Goal: Use online tool/utility: Utilize a website feature to perform a specific function

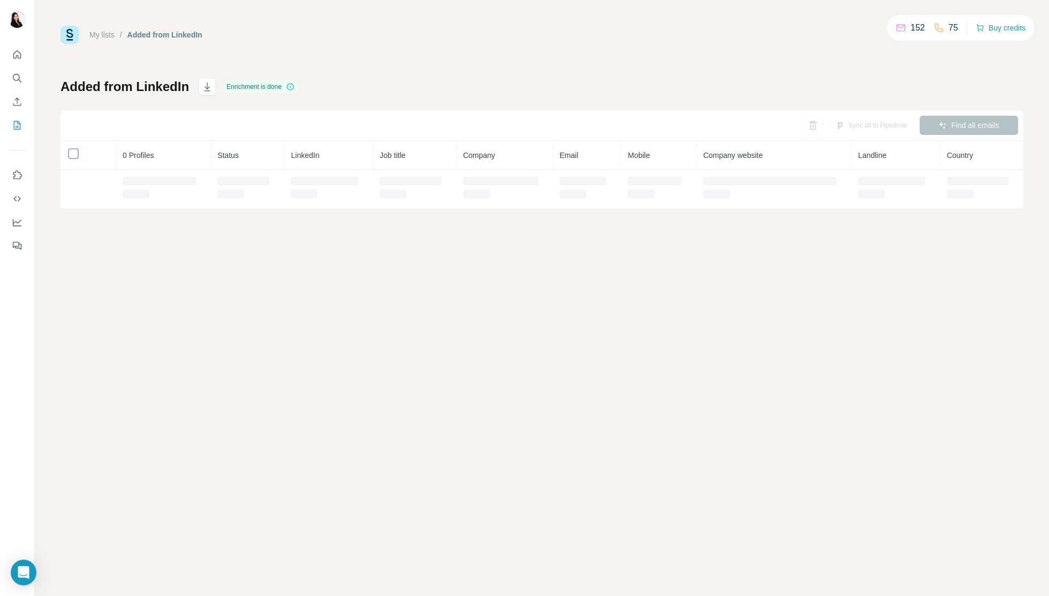
click at [154, 36] on div "Added from LinkedIn" at bounding box center [164, 34] width 75 height 11
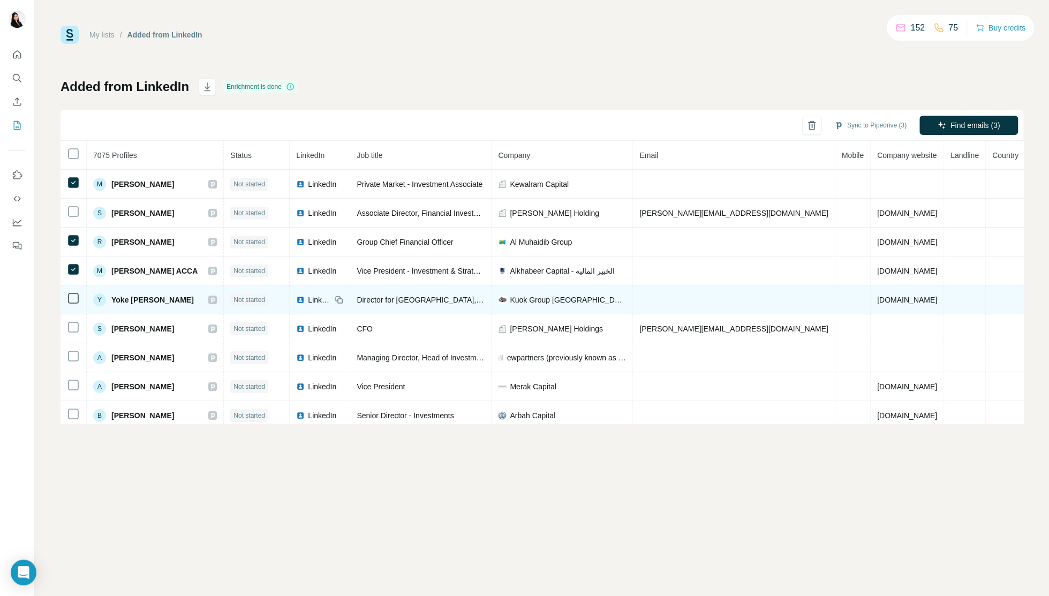
click at [74, 304] on icon at bounding box center [73, 298] width 13 height 13
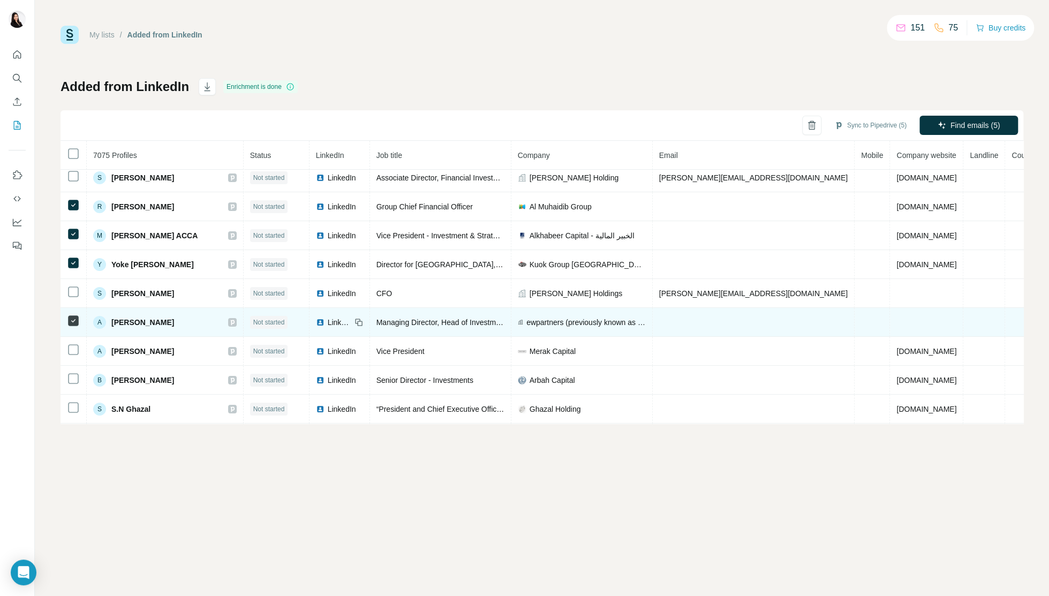
click at [75, 327] on td at bounding box center [74, 322] width 26 height 29
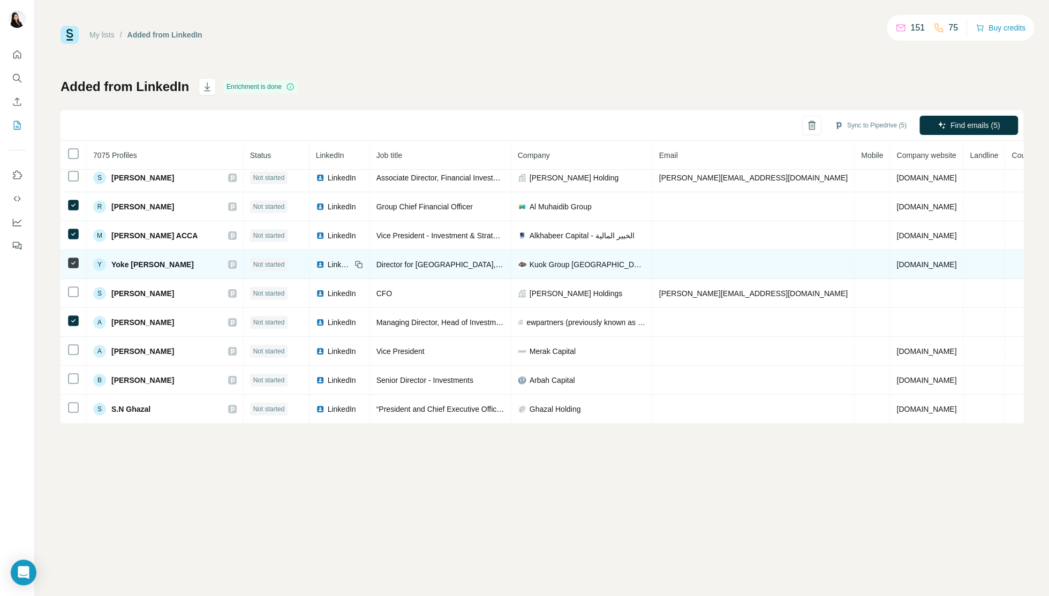
scroll to position [0, 0]
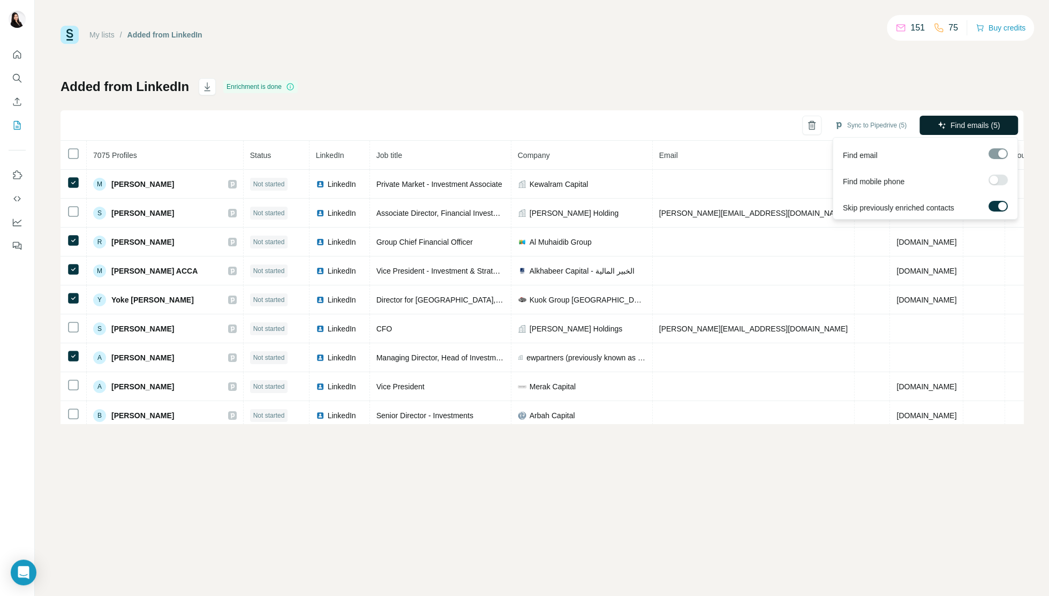
click at [964, 126] on span "Find emails (5)" at bounding box center [976, 125] width 50 height 11
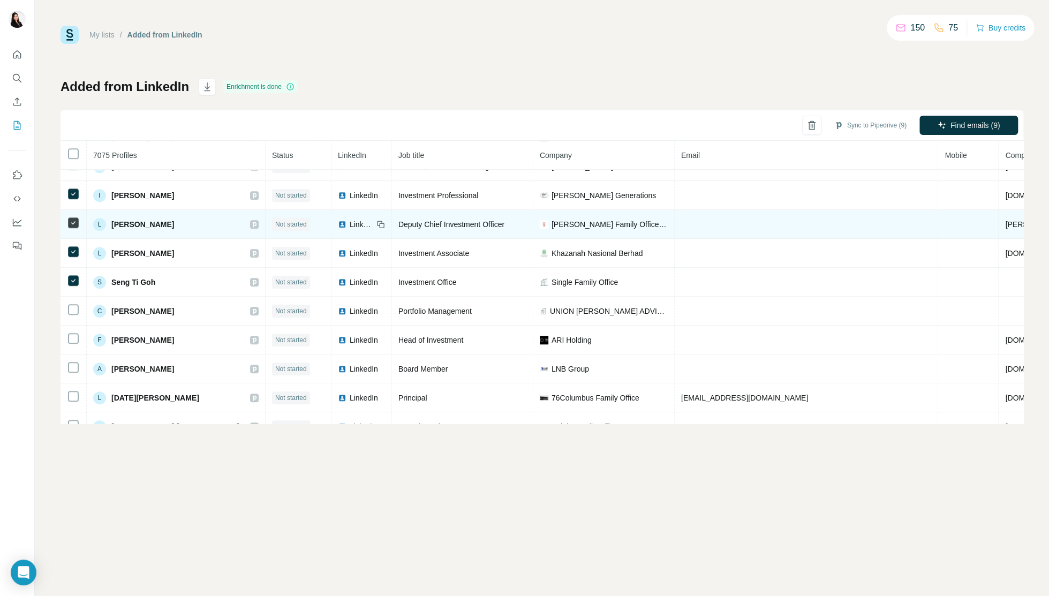
scroll to position [685, 0]
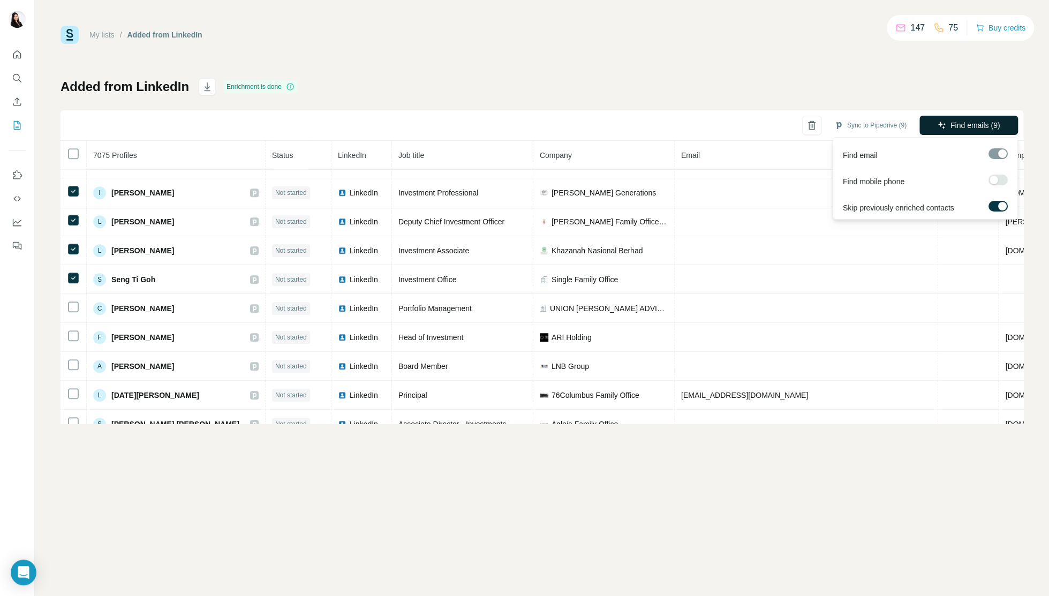
click at [947, 123] on button "Find emails (9)" at bounding box center [968, 125] width 99 height 19
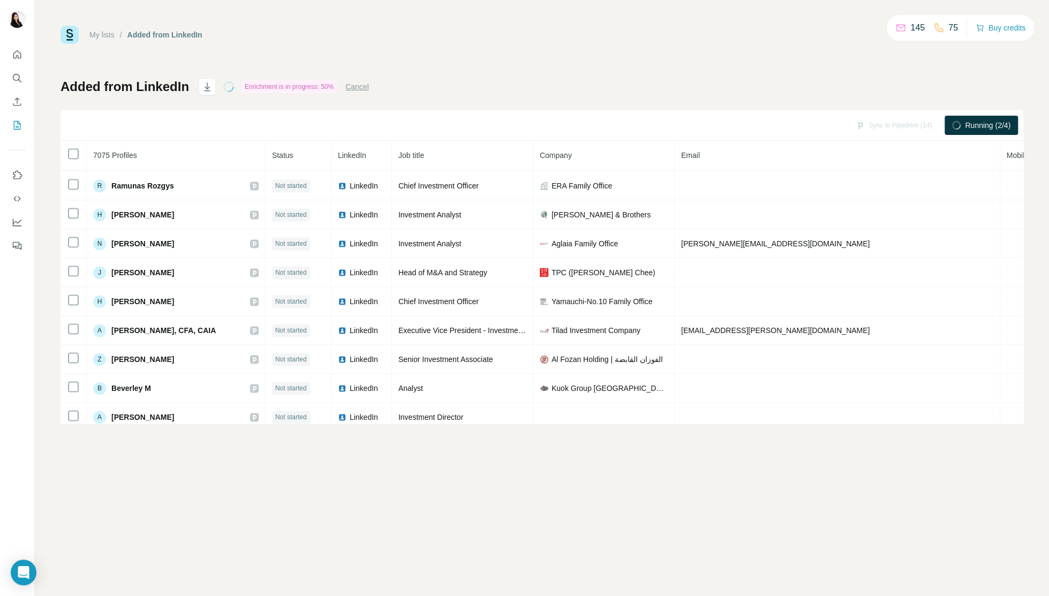
scroll to position [1192, 0]
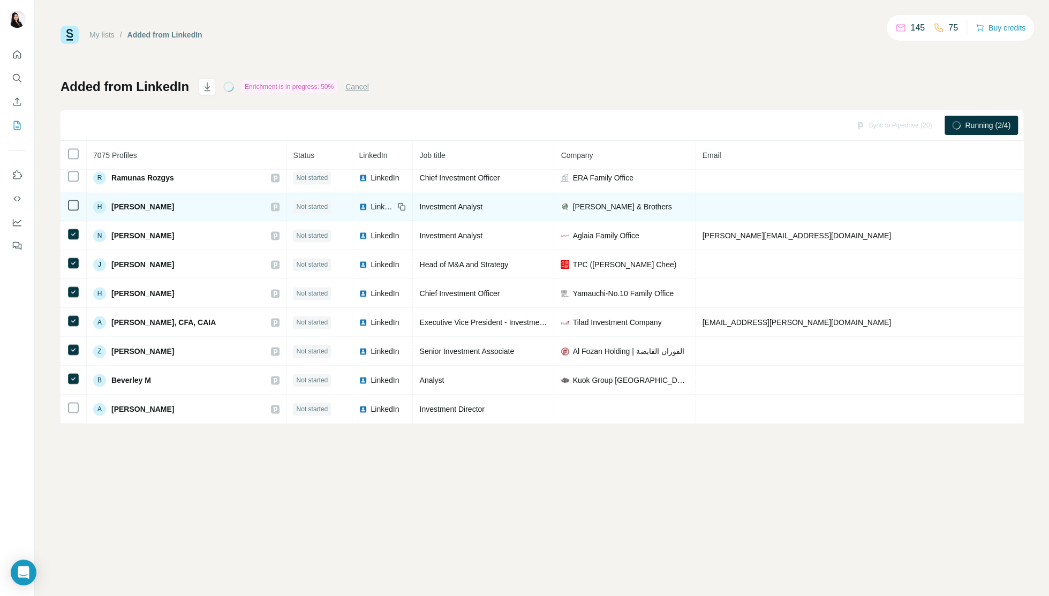
click at [75, 192] on td at bounding box center [74, 206] width 26 height 29
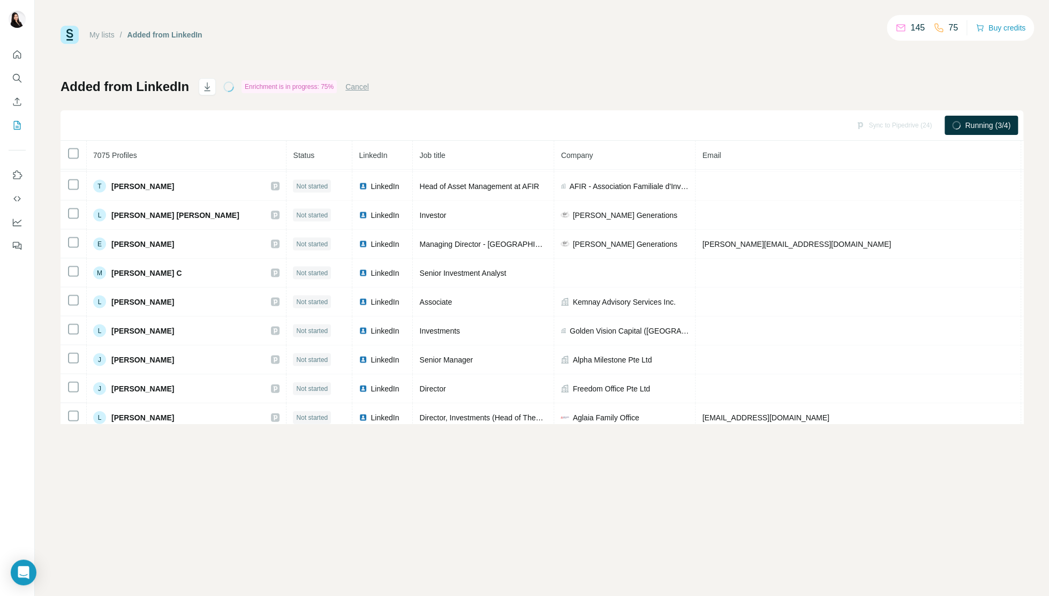
scroll to position [1737, 0]
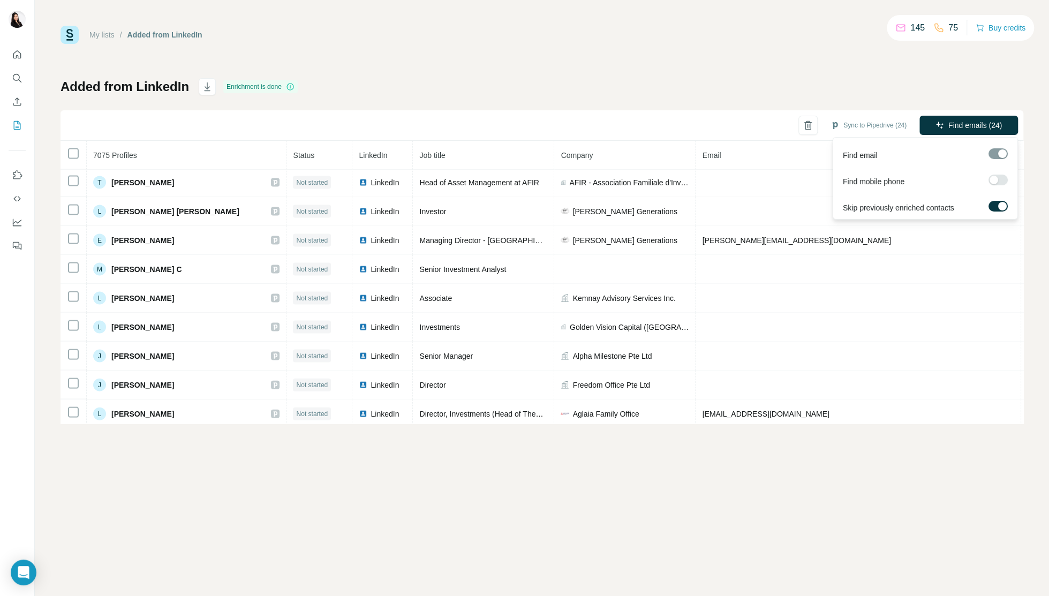
click at [967, 128] on span "Find emails (24)" at bounding box center [975, 125] width 54 height 11
click at [867, 120] on button "Sync to Pipedrive (24)" at bounding box center [868, 125] width 91 height 16
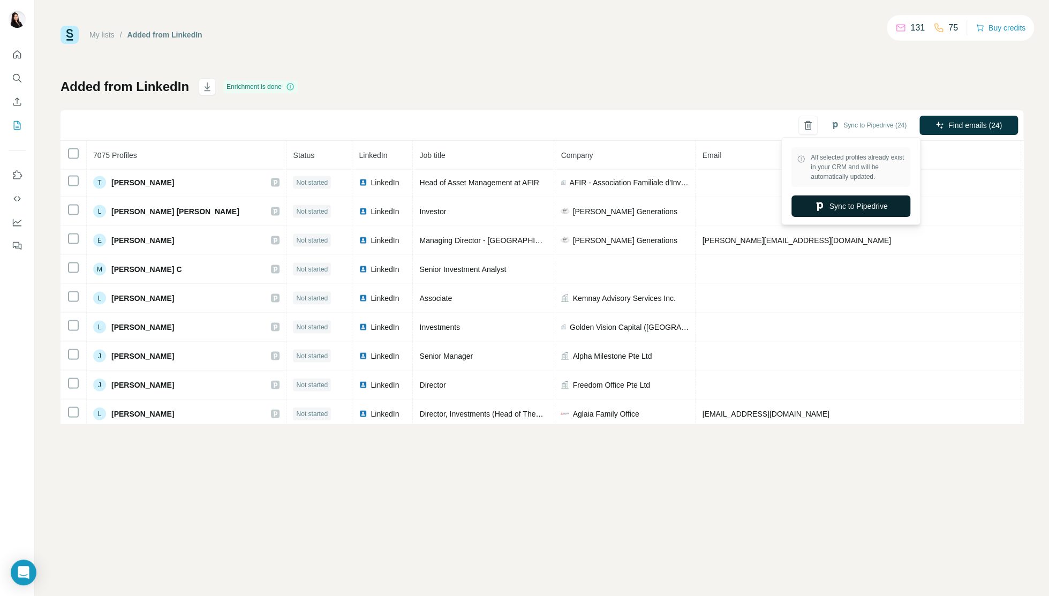
click at [840, 214] on button "Sync to Pipedrive" at bounding box center [850, 205] width 119 height 21
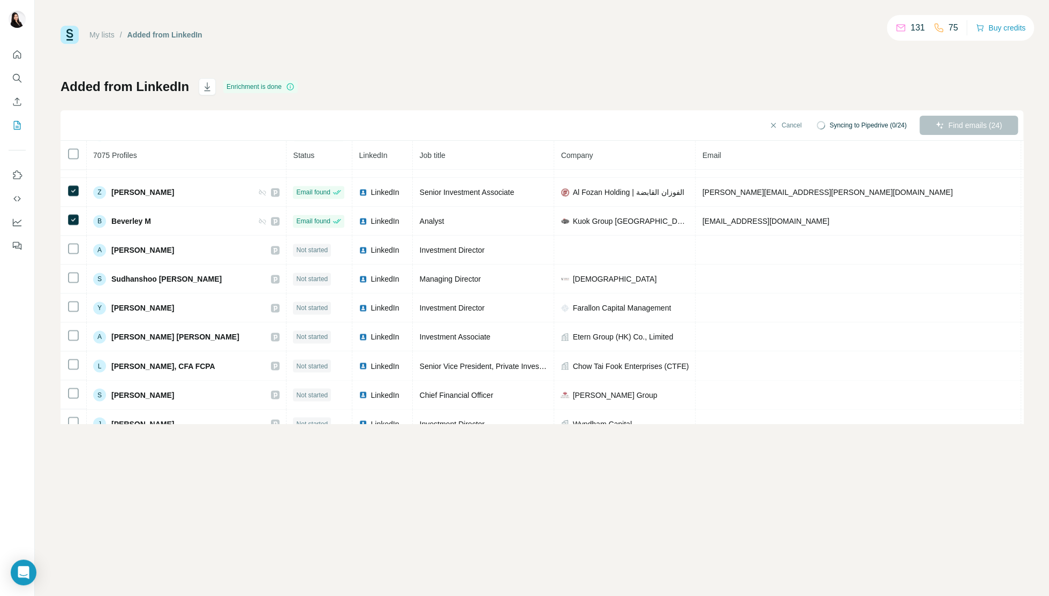
scroll to position [1339, 0]
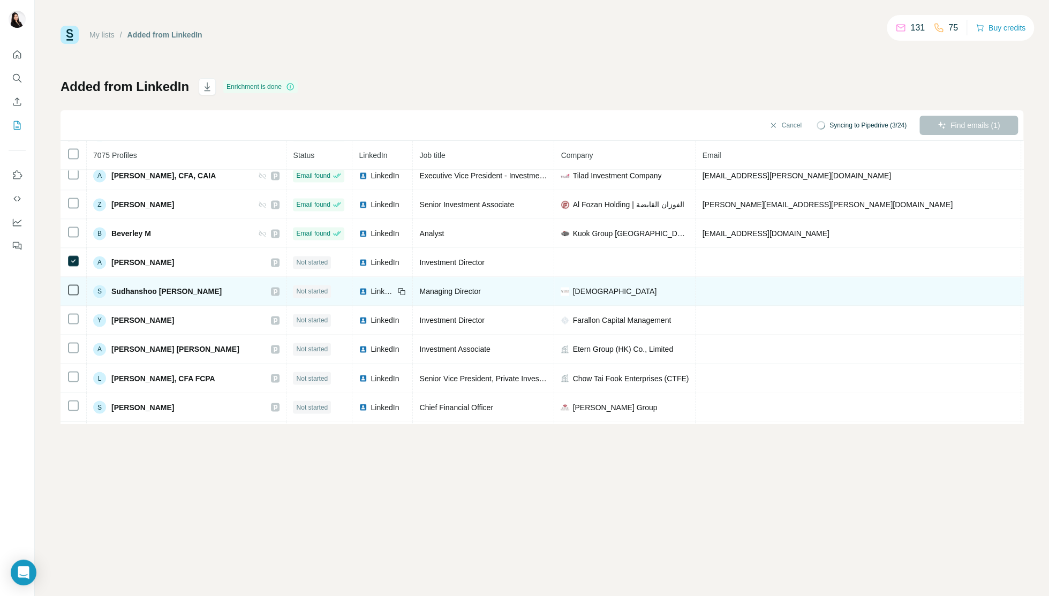
click at [74, 281] on td at bounding box center [74, 291] width 26 height 29
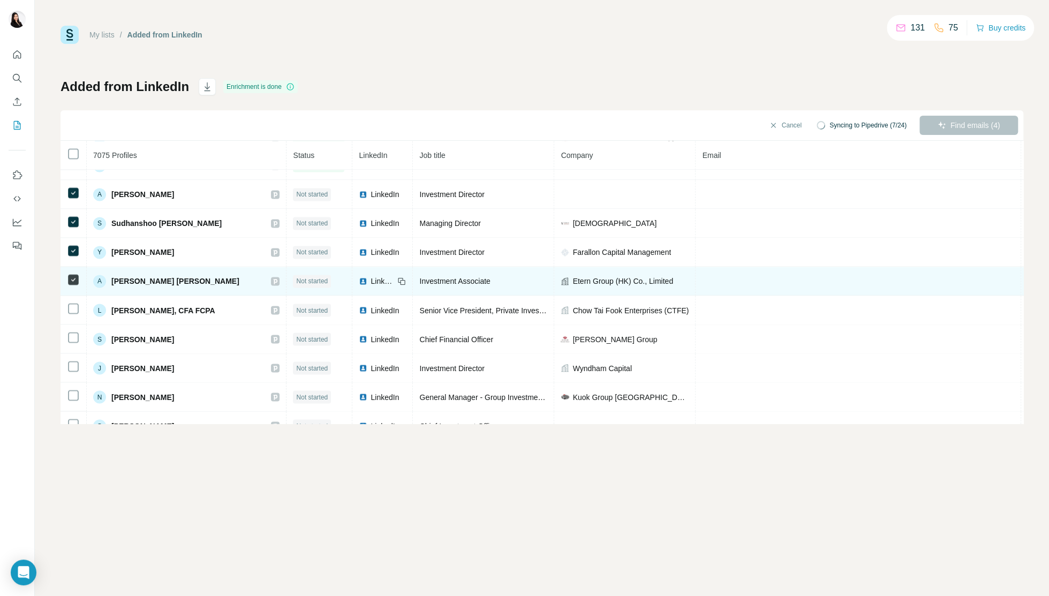
scroll to position [1407, 0]
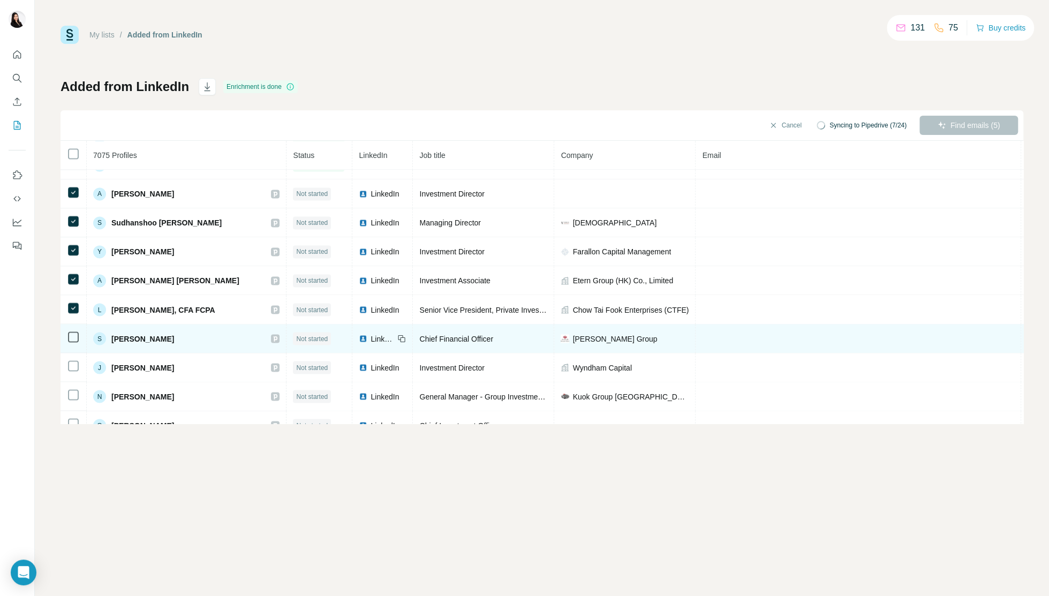
click at [73, 342] on icon at bounding box center [73, 336] width 13 height 13
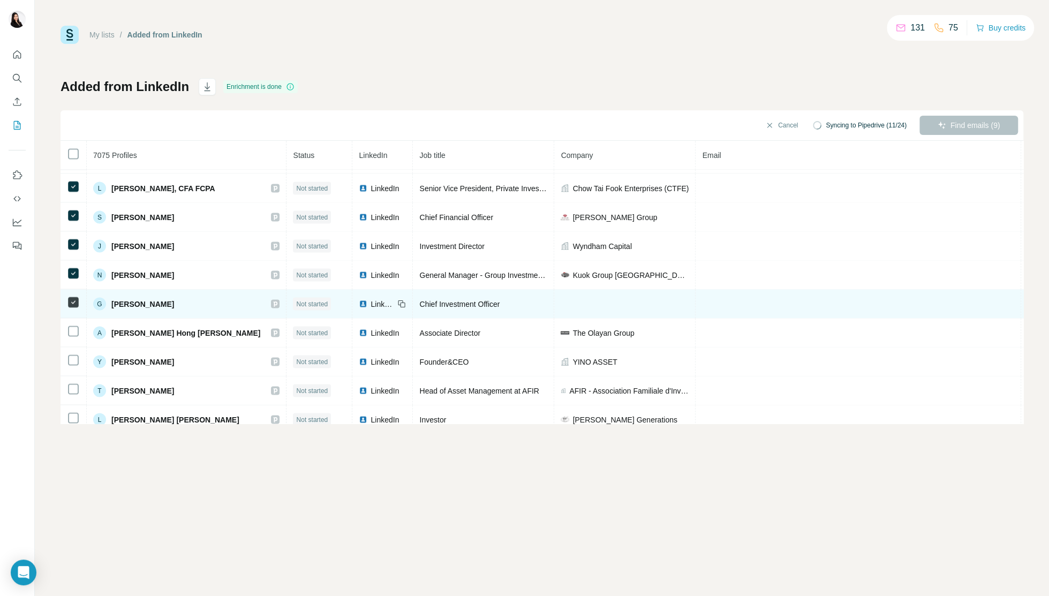
scroll to position [1542, 0]
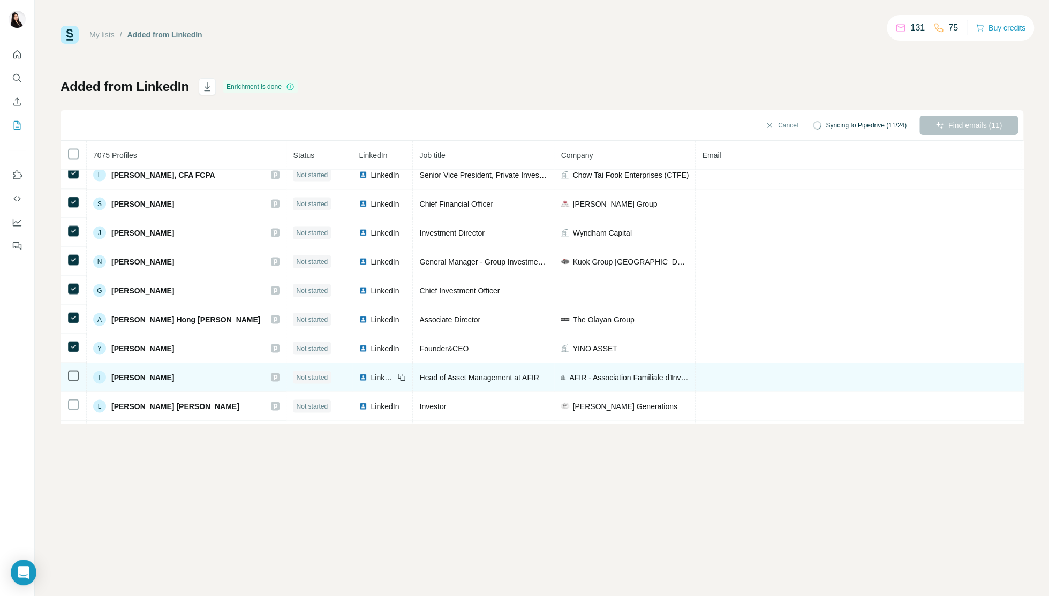
click at [74, 381] on icon at bounding box center [73, 375] width 13 height 13
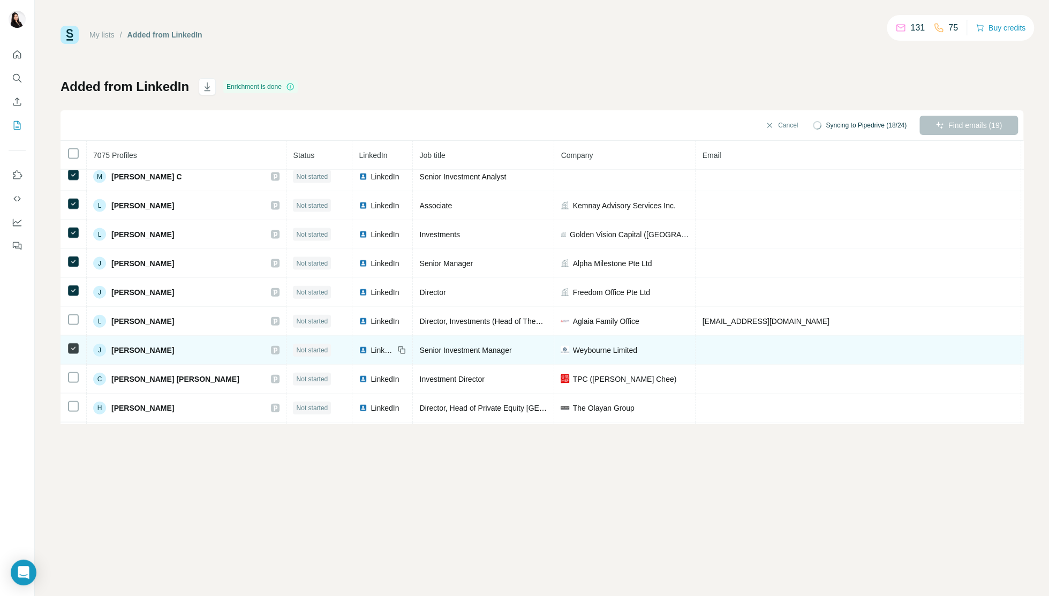
scroll to position [1915, 0]
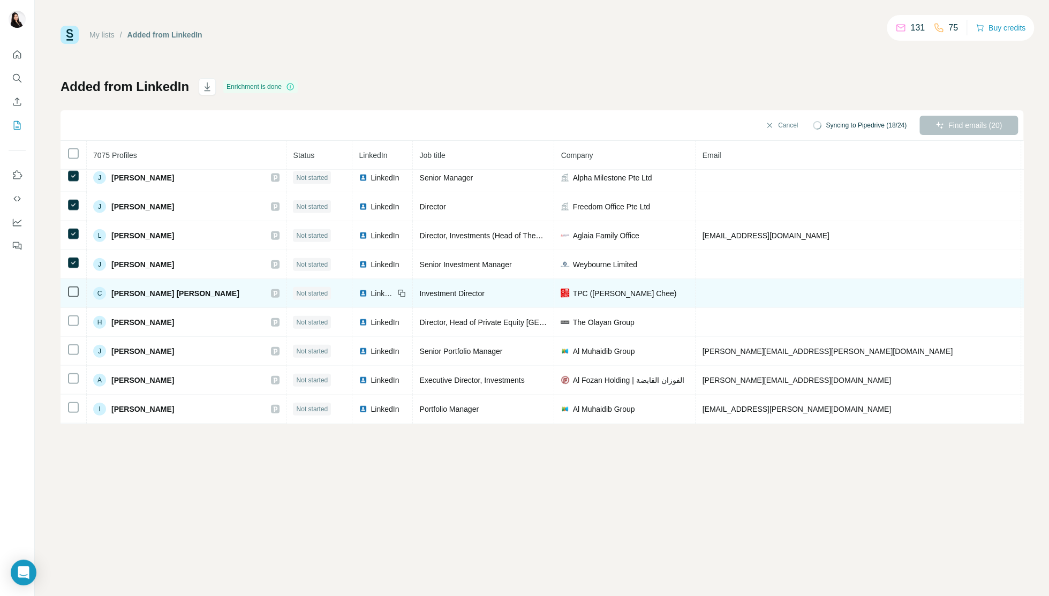
click at [70, 297] on icon at bounding box center [73, 291] width 13 height 13
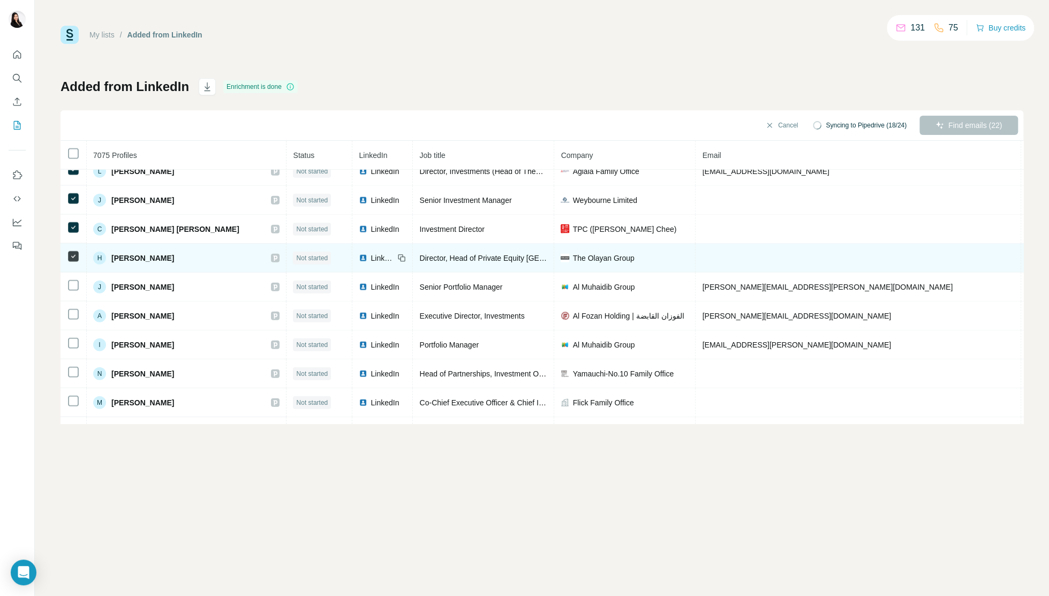
scroll to position [2000, 0]
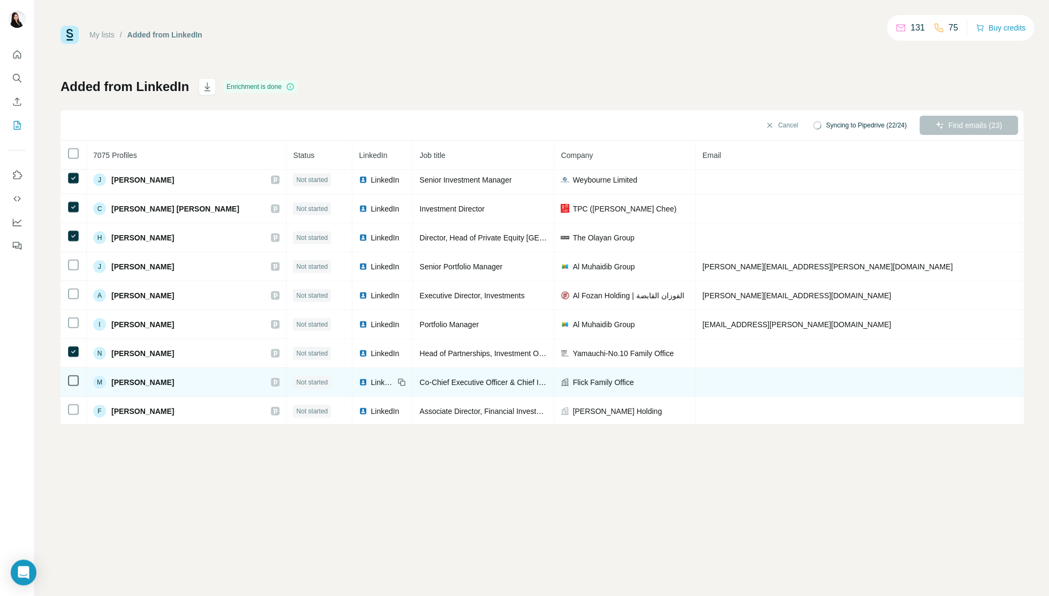
click at [73, 391] on td at bounding box center [74, 382] width 26 height 29
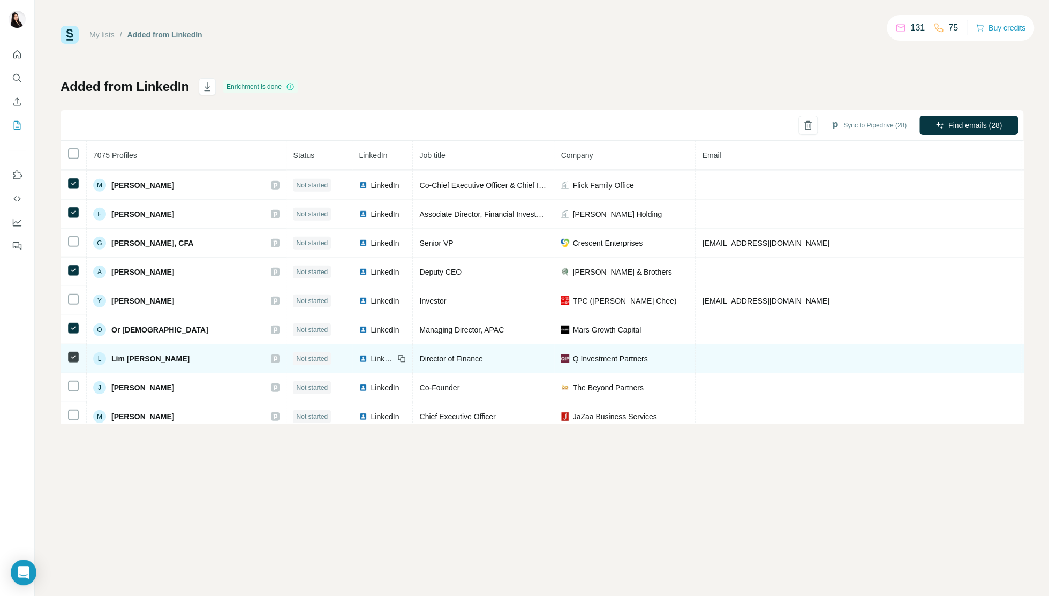
scroll to position [2258, 0]
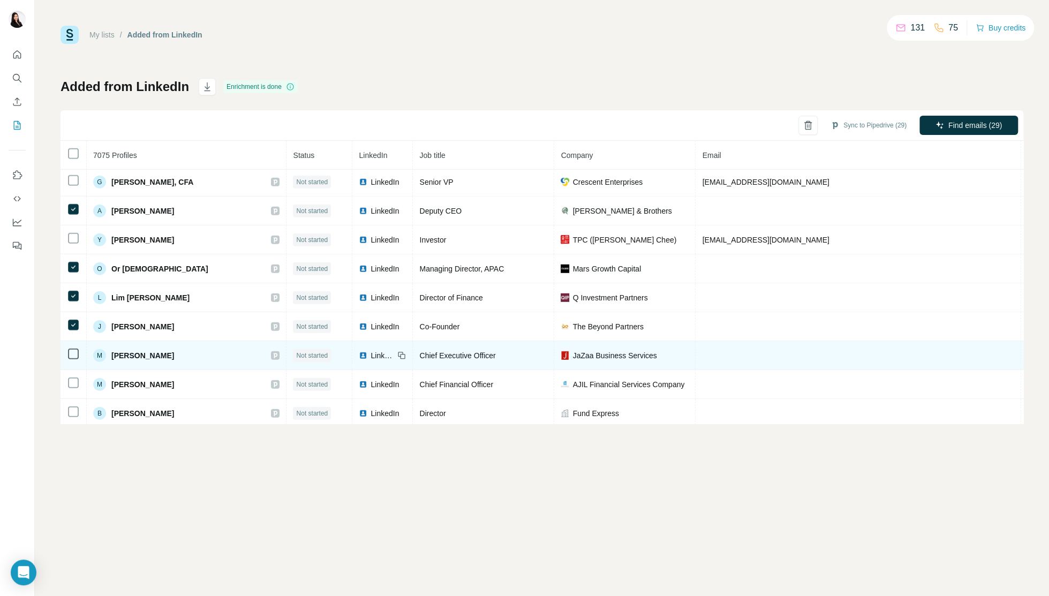
click at [74, 361] on td at bounding box center [74, 355] width 26 height 29
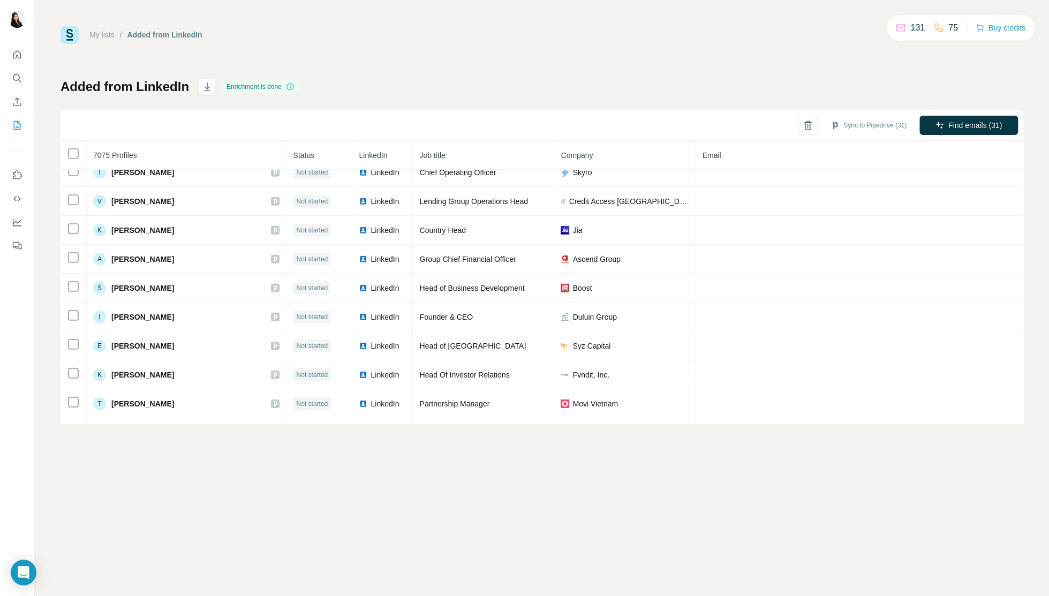
scroll to position [2579, 0]
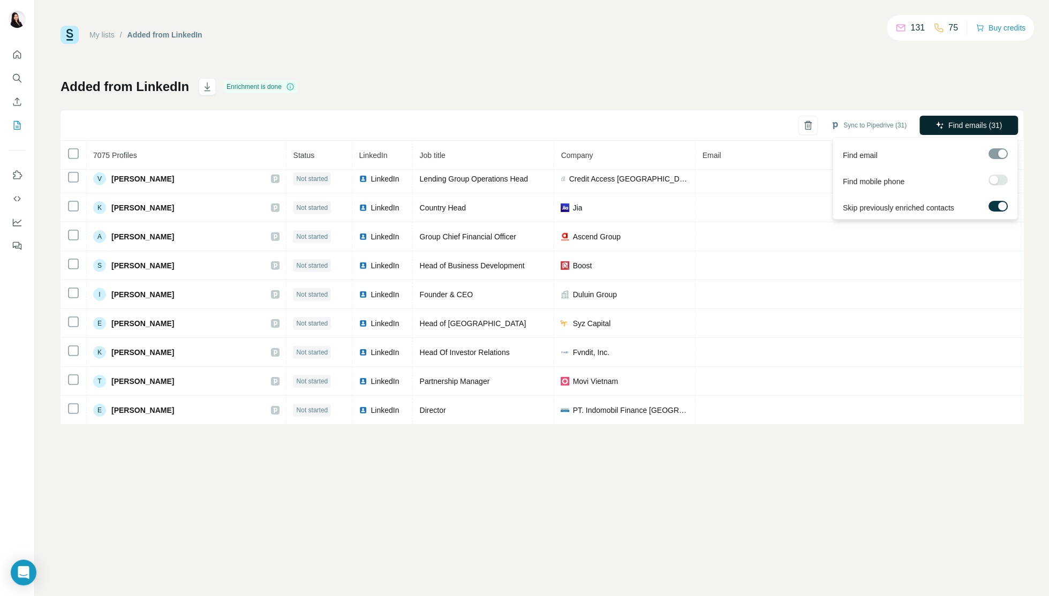
click at [960, 126] on span "Find emails (31)" at bounding box center [975, 125] width 54 height 11
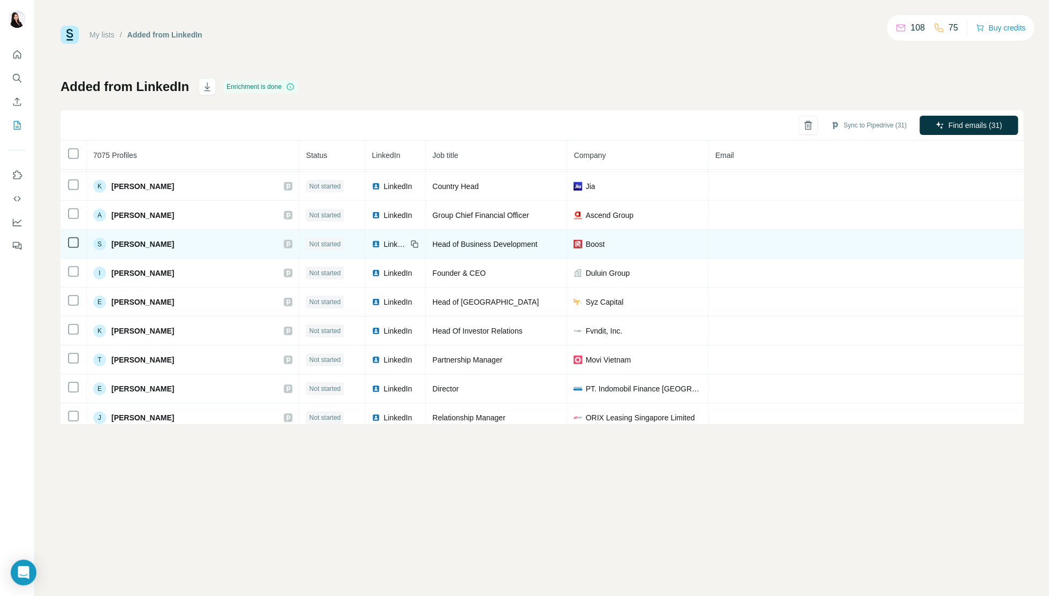
scroll to position [2598, 0]
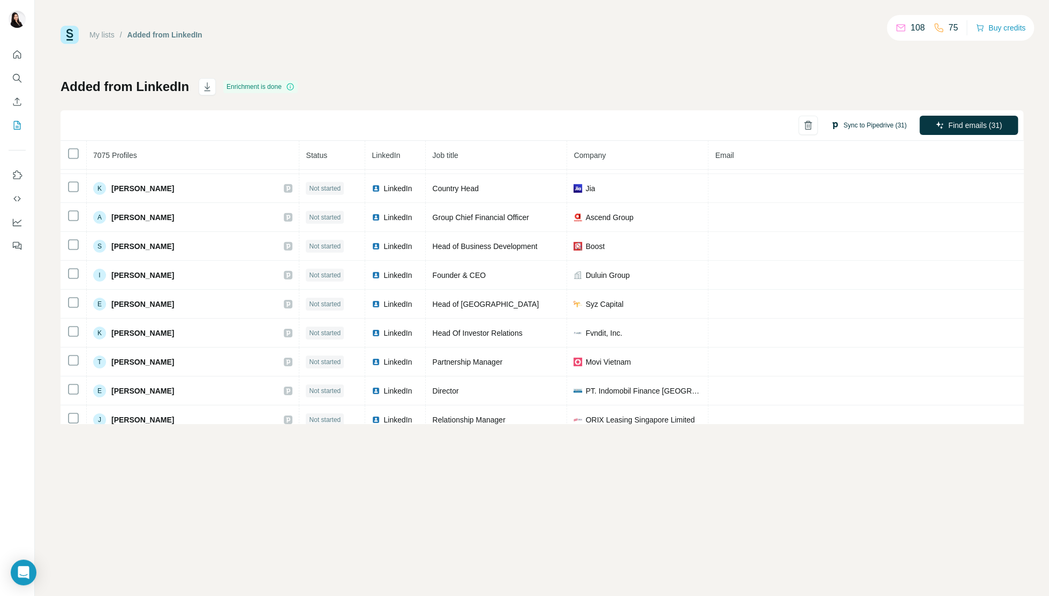
click at [863, 125] on button "Sync to Pipedrive (31)" at bounding box center [868, 125] width 91 height 16
click at [847, 203] on button "Sync to Pipedrive" at bounding box center [850, 205] width 119 height 21
